Goal: Use online tool/utility: Utilize a website feature to perform a specific function

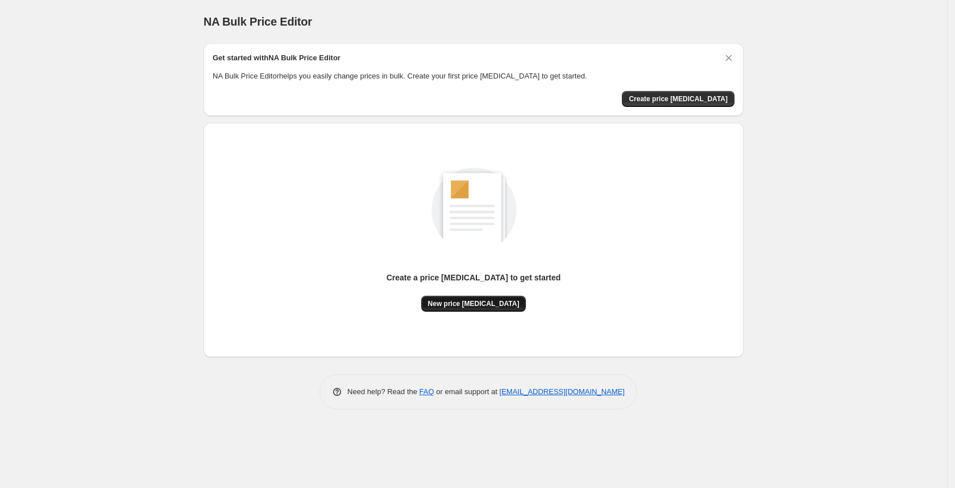
click at [495, 305] on span "New price [MEDICAL_DATA]" at bounding box center [474, 303] width 92 height 9
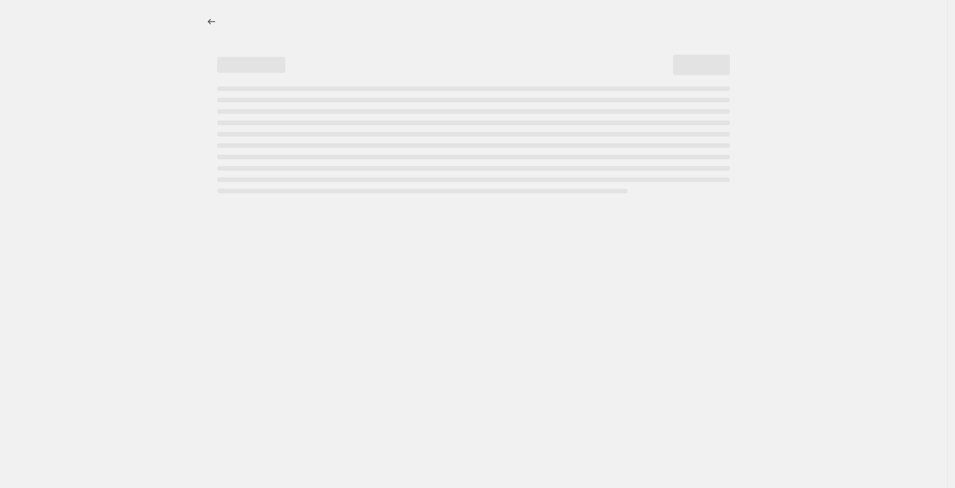
select select "percentage"
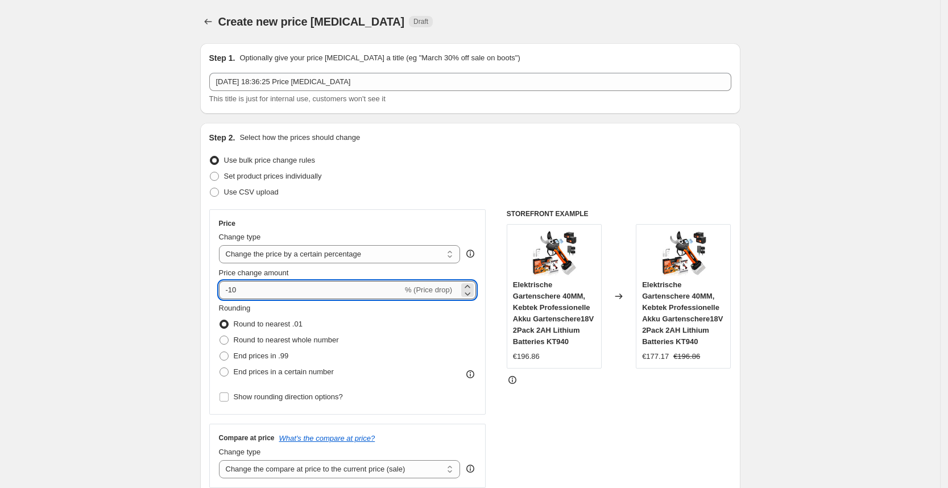
click at [271, 284] on input "-10" at bounding box center [311, 290] width 184 height 18
type input "-1"
type input "-25"
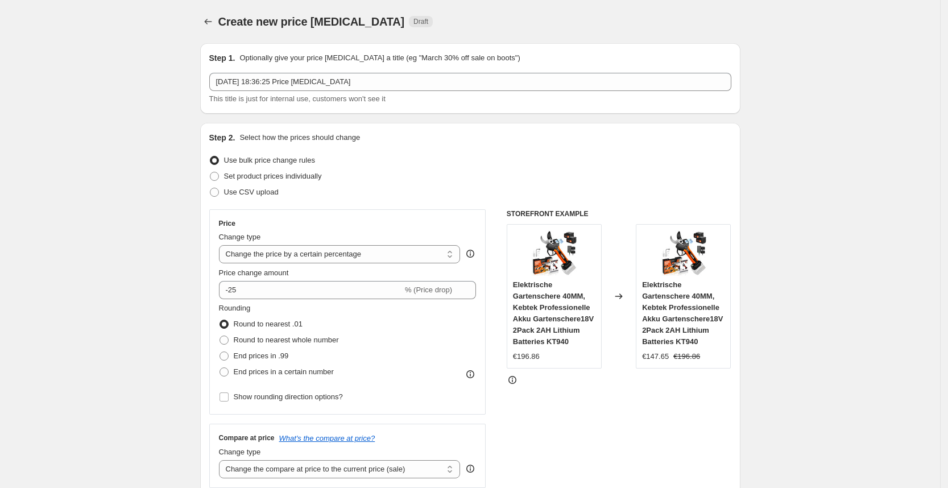
click at [472, 195] on div "Use CSV upload" at bounding box center [470, 192] width 522 height 16
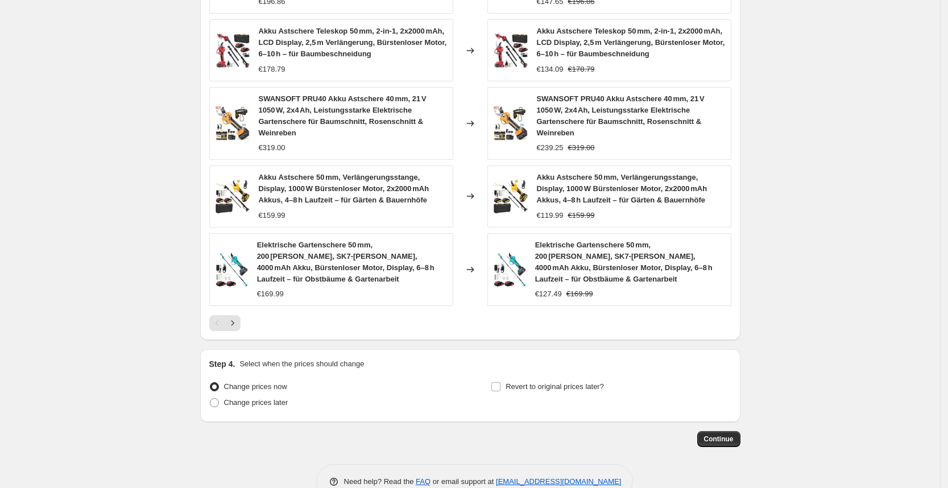
scroll to position [736, 0]
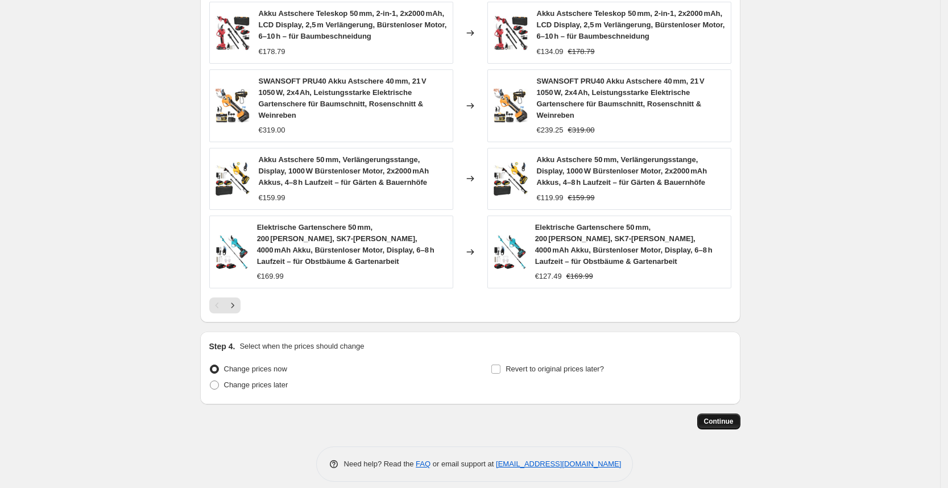
click at [723, 417] on span "Continue" at bounding box center [719, 421] width 30 height 9
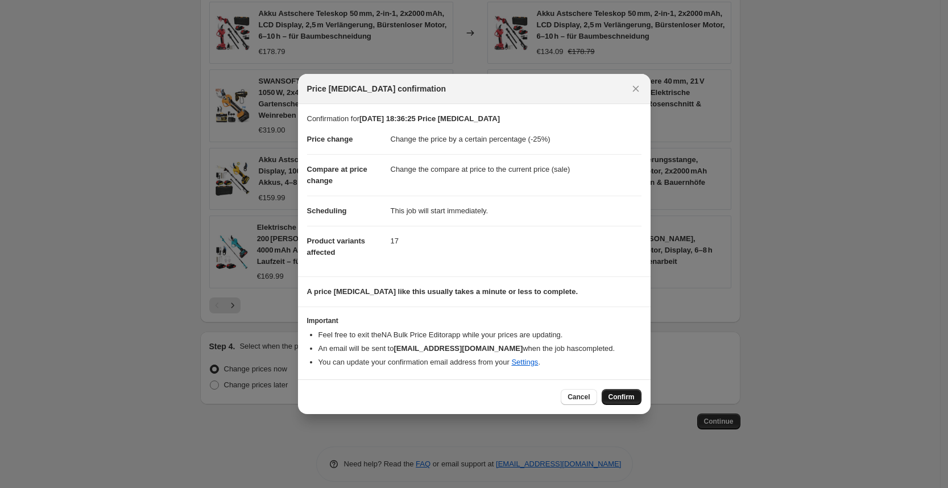
click at [635, 397] on button "Confirm" at bounding box center [621, 397] width 40 height 16
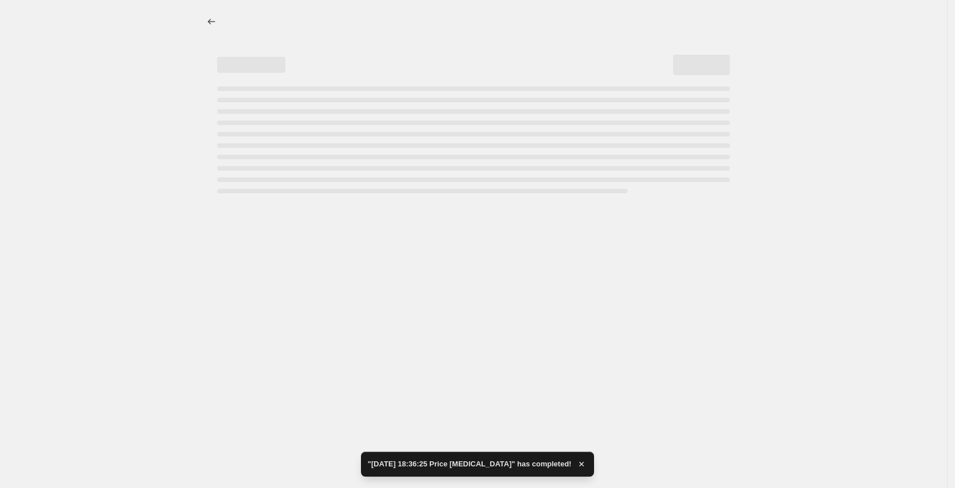
select select "percentage"
